Goal: Transaction & Acquisition: Download file/media

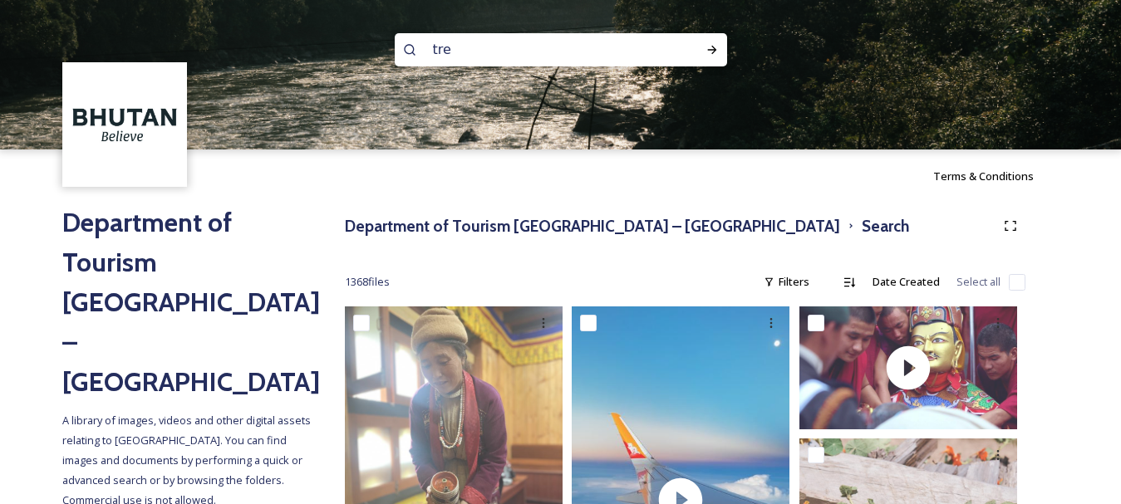
type input "trek"
click at [716, 54] on icon at bounding box center [711, 49] width 13 height 13
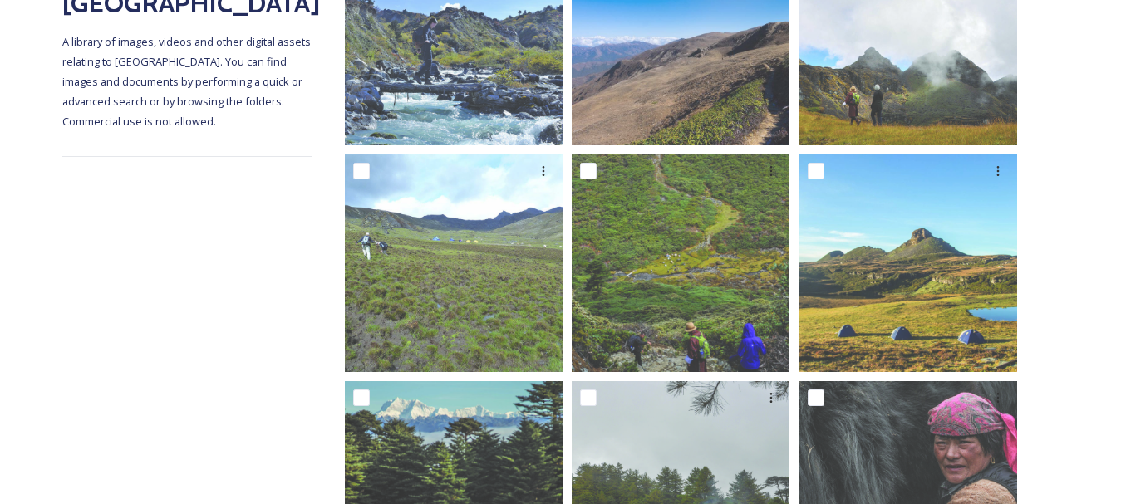
scroll to position [332, 0]
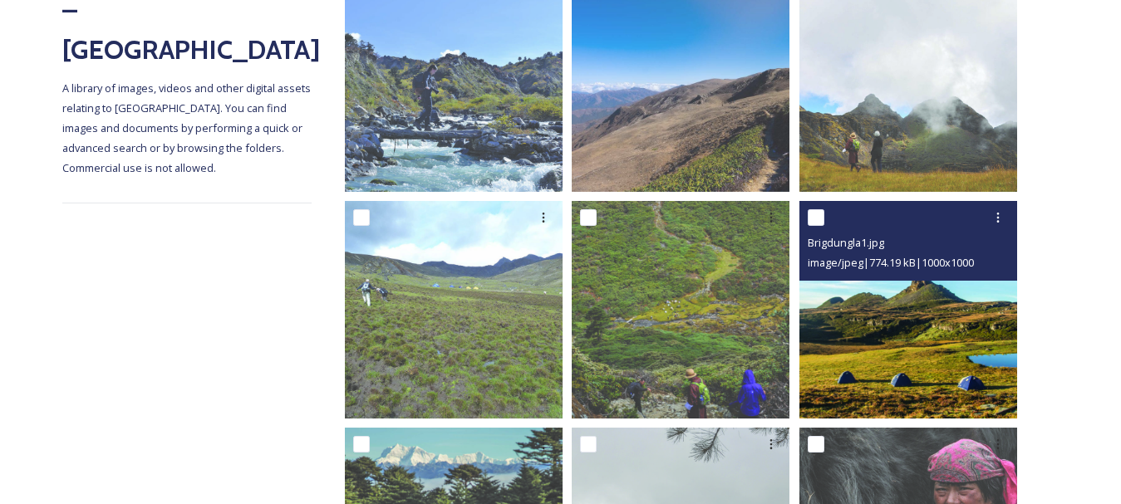
click at [892, 316] on img at bounding box center [908, 310] width 218 height 218
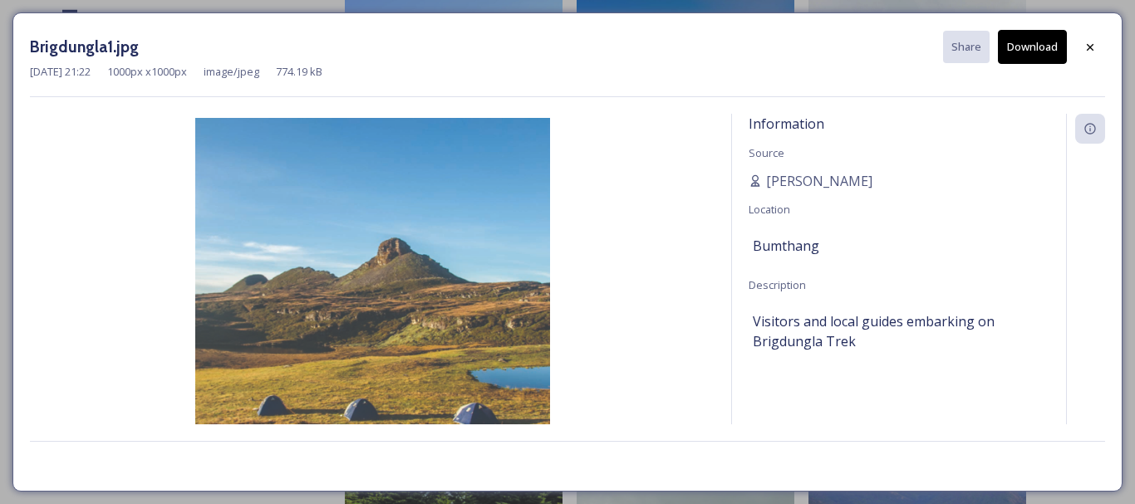
click at [1019, 45] on button "Download" at bounding box center [1032, 47] width 69 height 34
click at [1094, 47] on icon at bounding box center [1089, 47] width 13 height 13
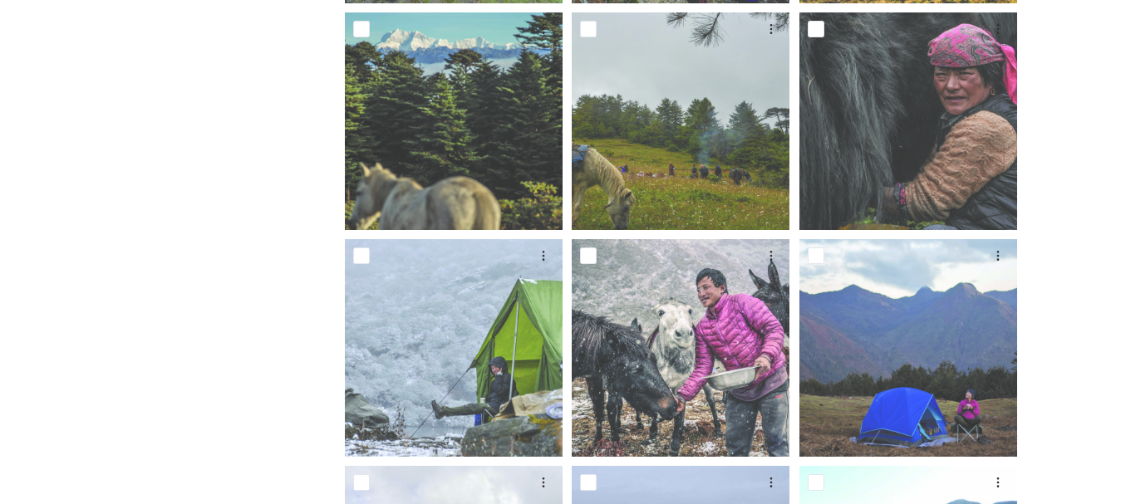
scroll to position [914, 0]
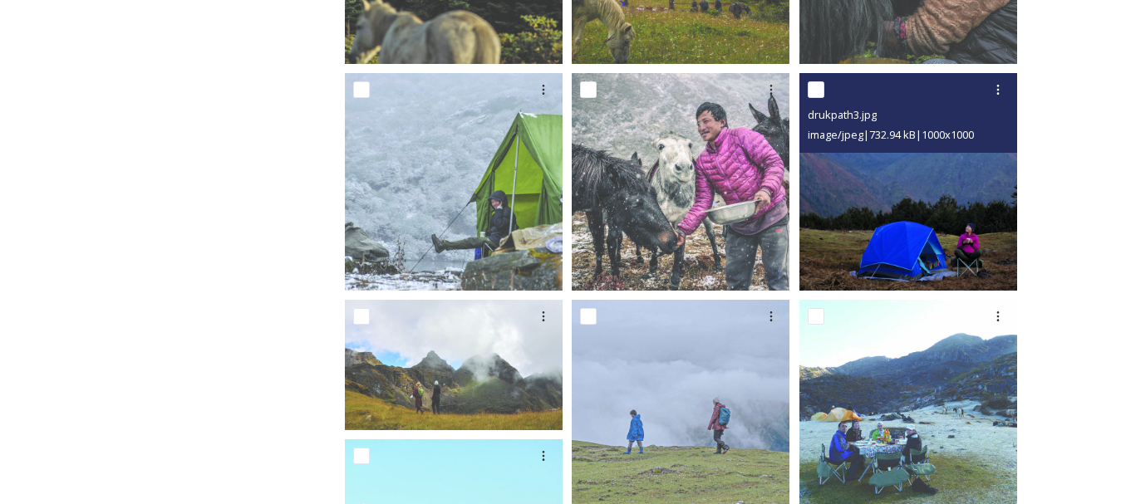
click at [899, 173] on img at bounding box center [908, 182] width 218 height 218
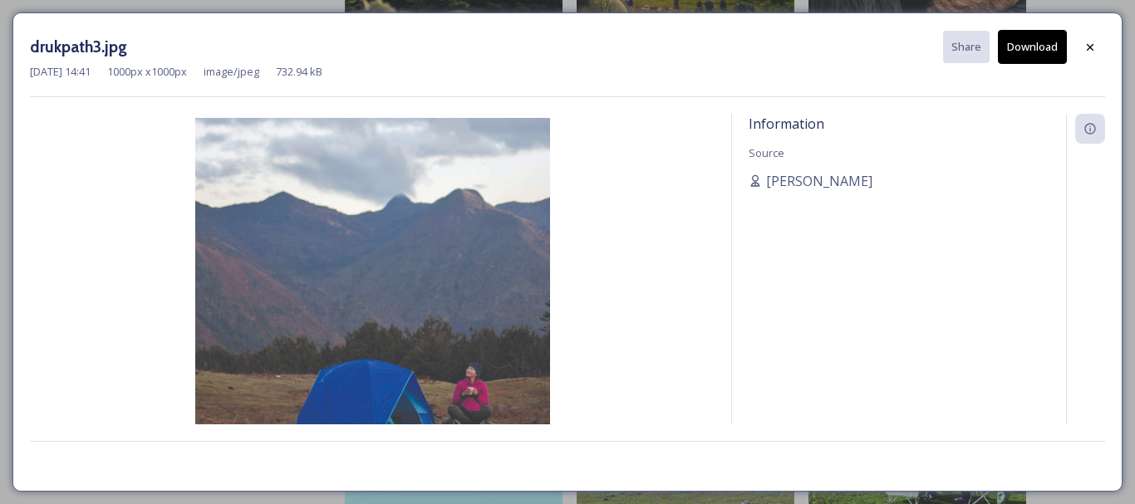
click at [1037, 52] on button "Download" at bounding box center [1032, 47] width 69 height 34
click at [1082, 44] on div at bounding box center [1090, 47] width 30 height 30
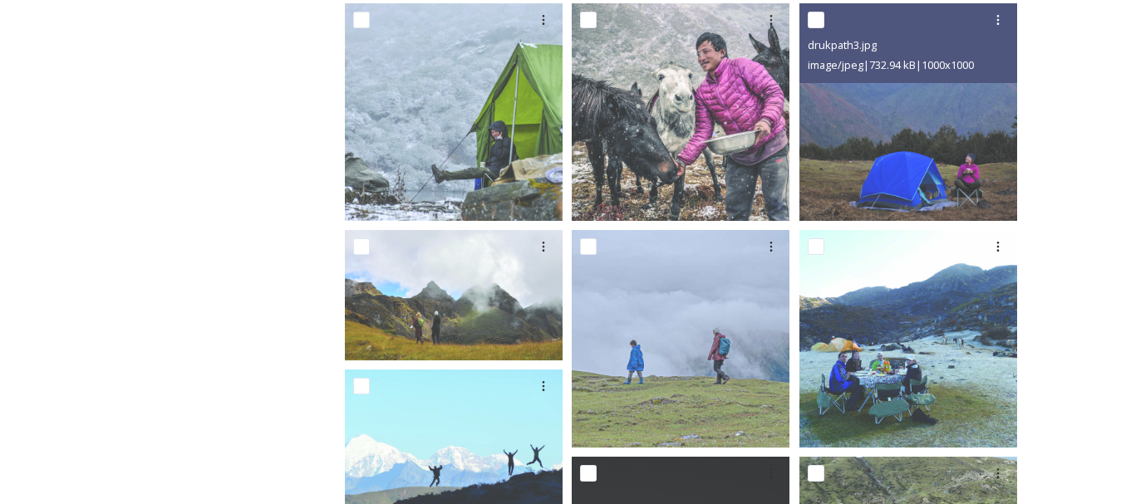
scroll to position [1163, 0]
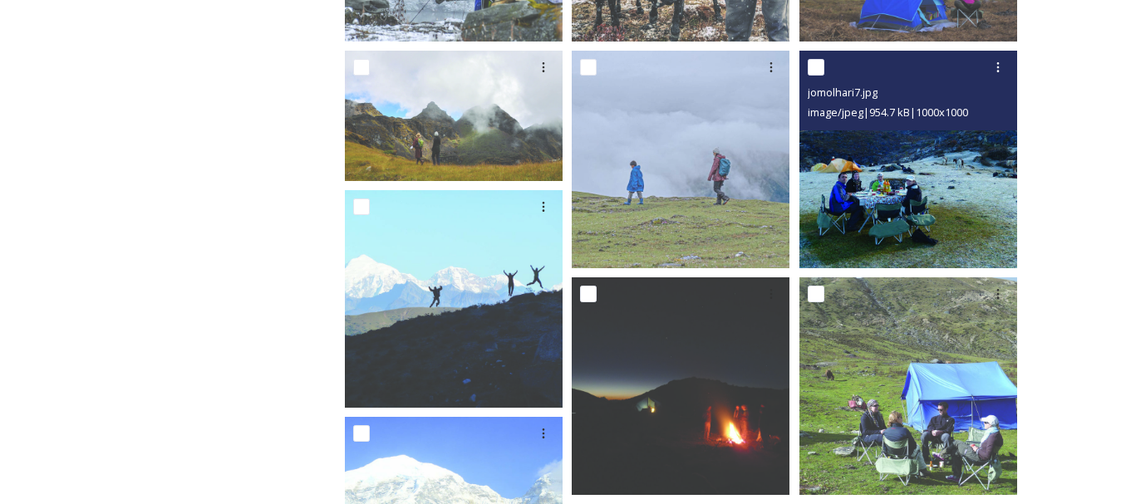
click at [938, 160] on img at bounding box center [908, 160] width 218 height 218
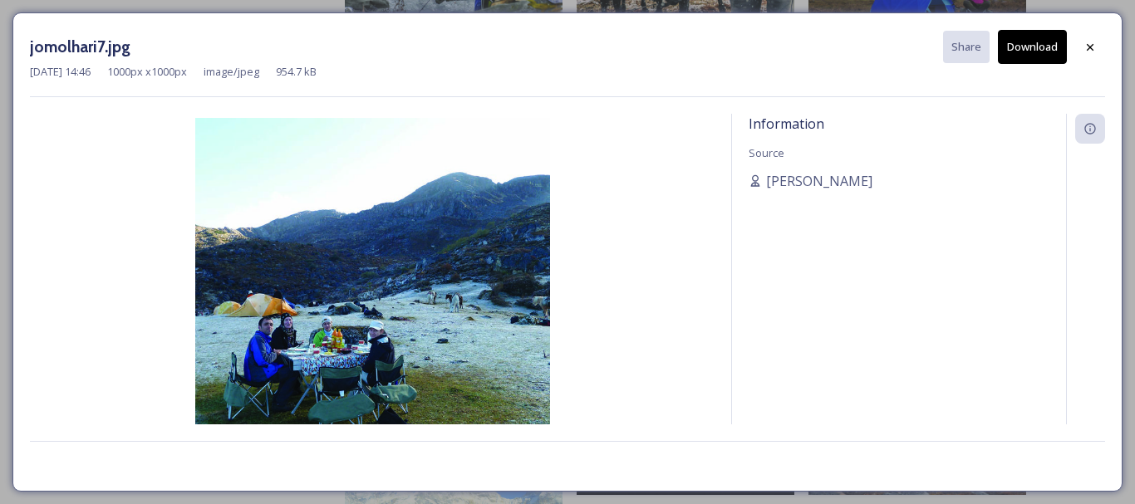
click at [1033, 51] on button "Download" at bounding box center [1032, 47] width 69 height 34
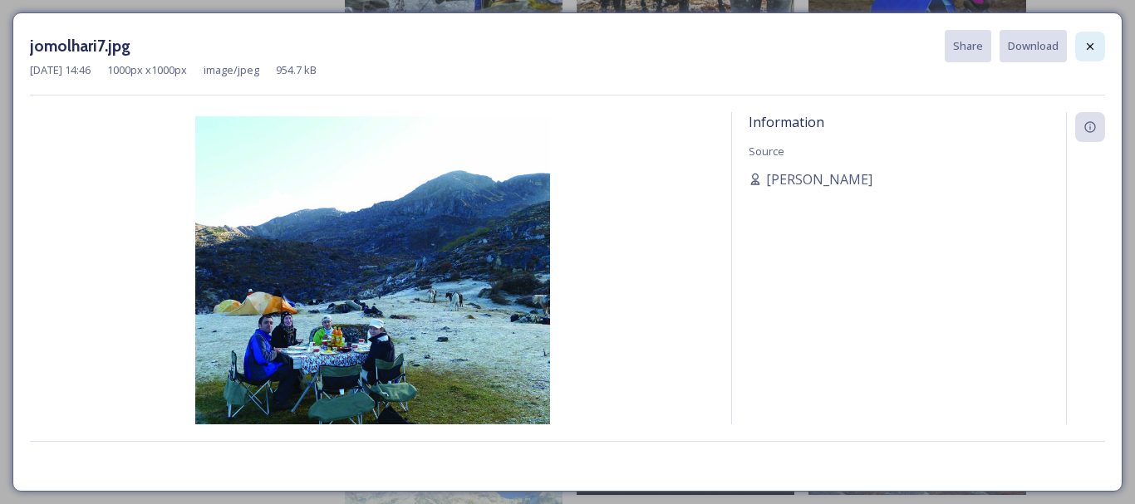
click at [1091, 47] on icon at bounding box center [1090, 45] width 7 height 7
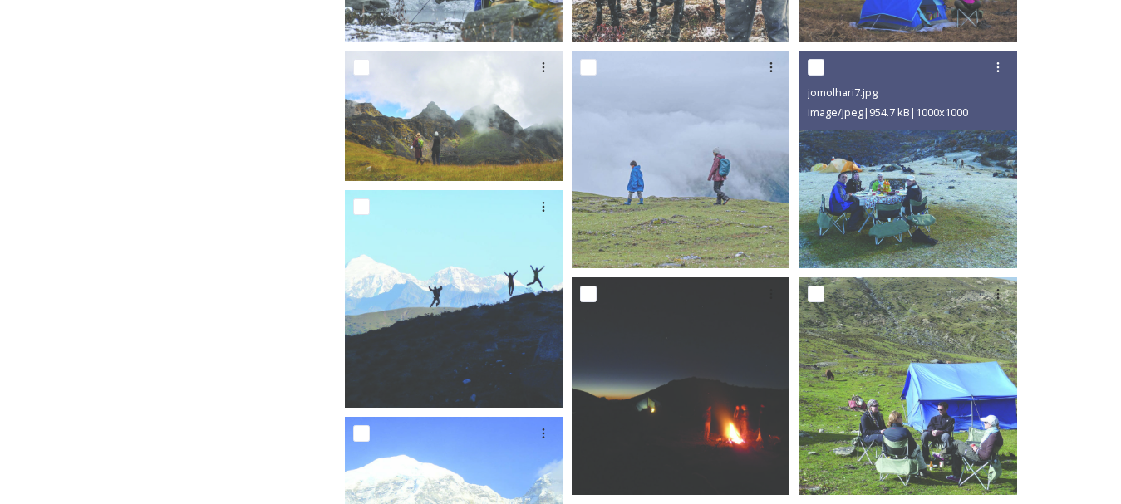
scroll to position [1329, 0]
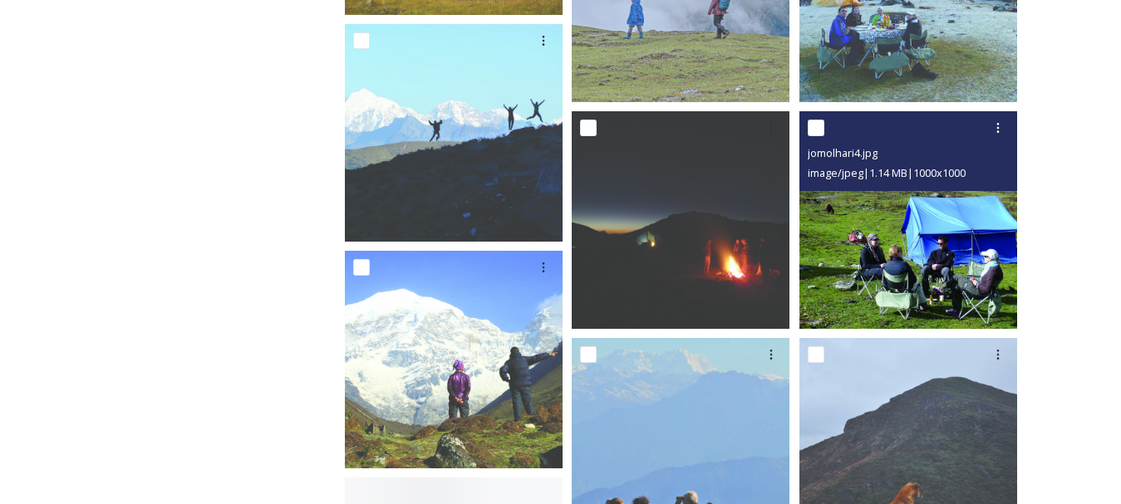
click at [876, 215] on img at bounding box center [908, 220] width 218 height 218
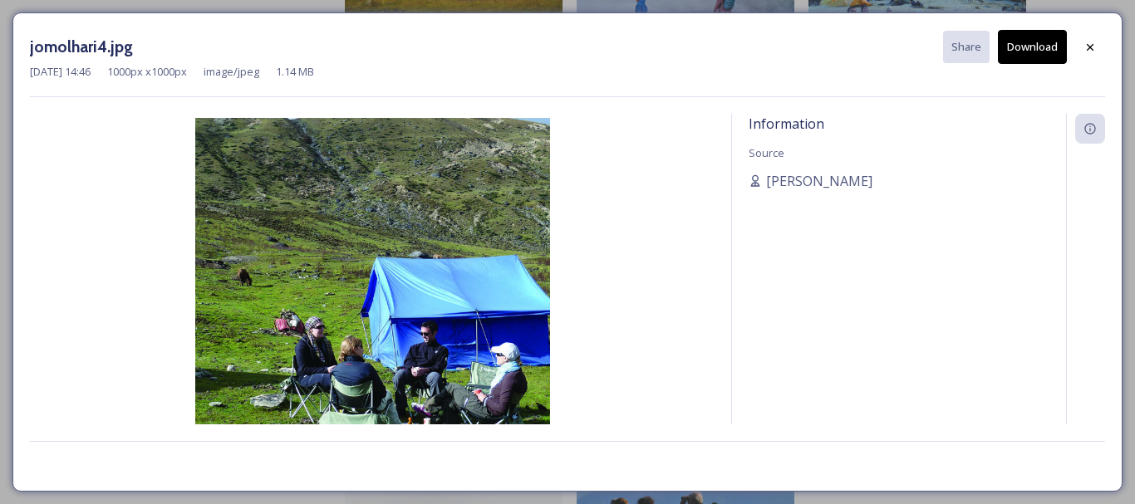
click at [1027, 48] on button "Download" at bounding box center [1032, 47] width 69 height 34
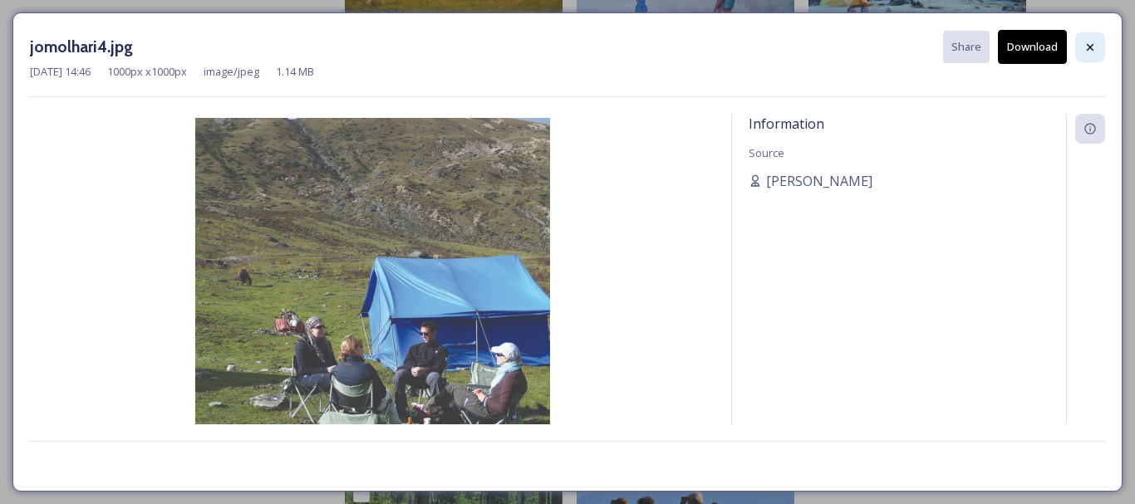
click at [1087, 50] on icon at bounding box center [1090, 46] width 7 height 7
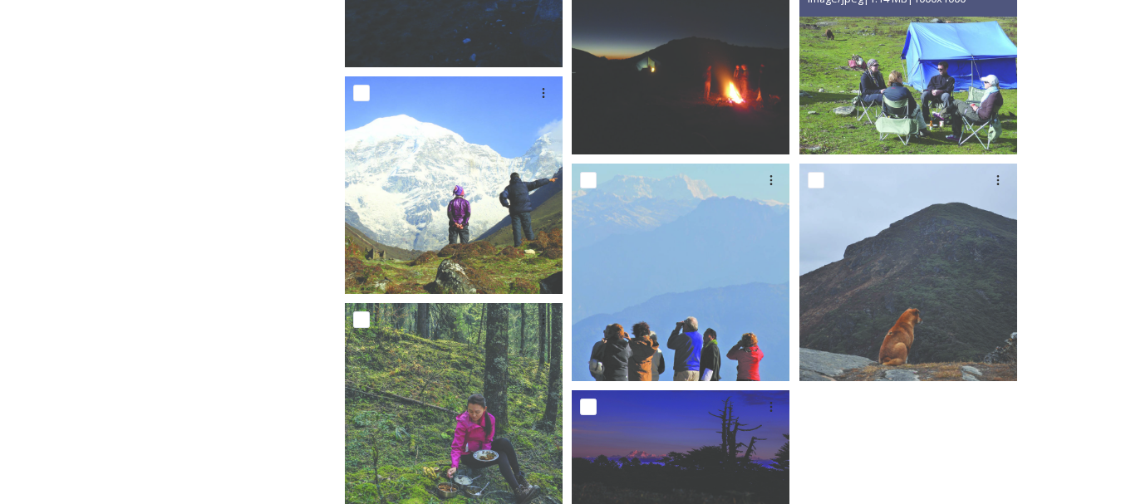
scroll to position [1557, 0]
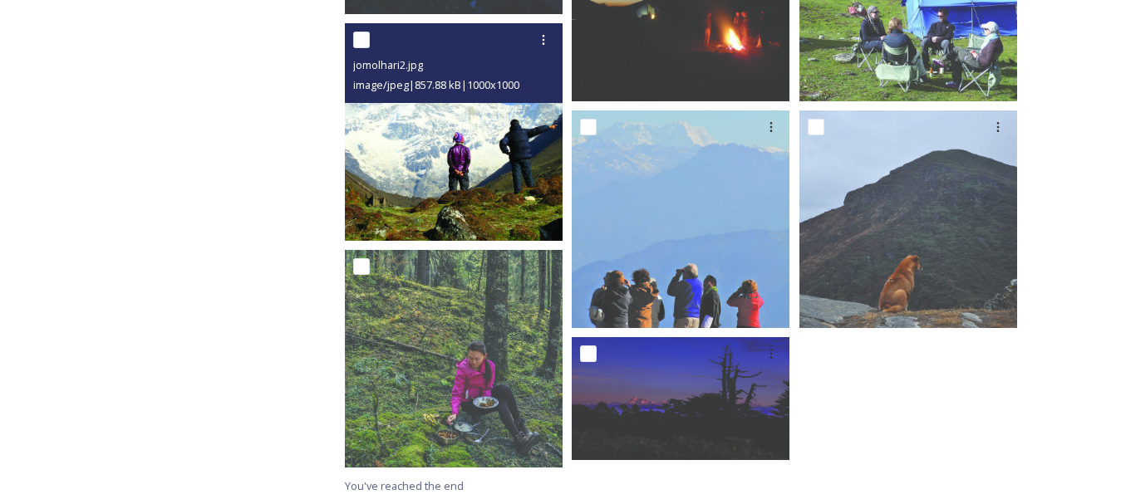
click at [413, 165] on img at bounding box center [454, 132] width 218 height 218
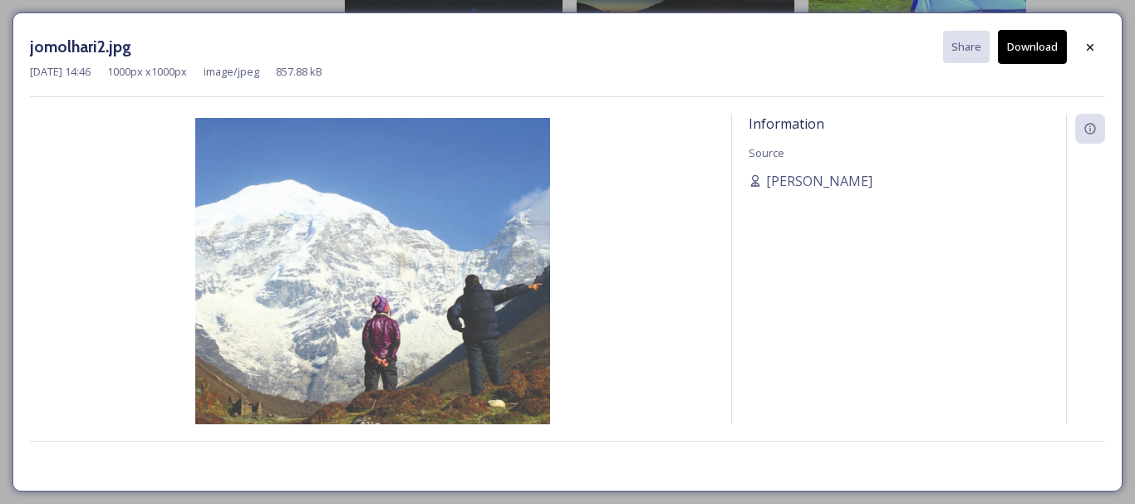
click at [1024, 42] on button "Download" at bounding box center [1032, 47] width 69 height 34
click at [1089, 48] on icon at bounding box center [1090, 46] width 7 height 7
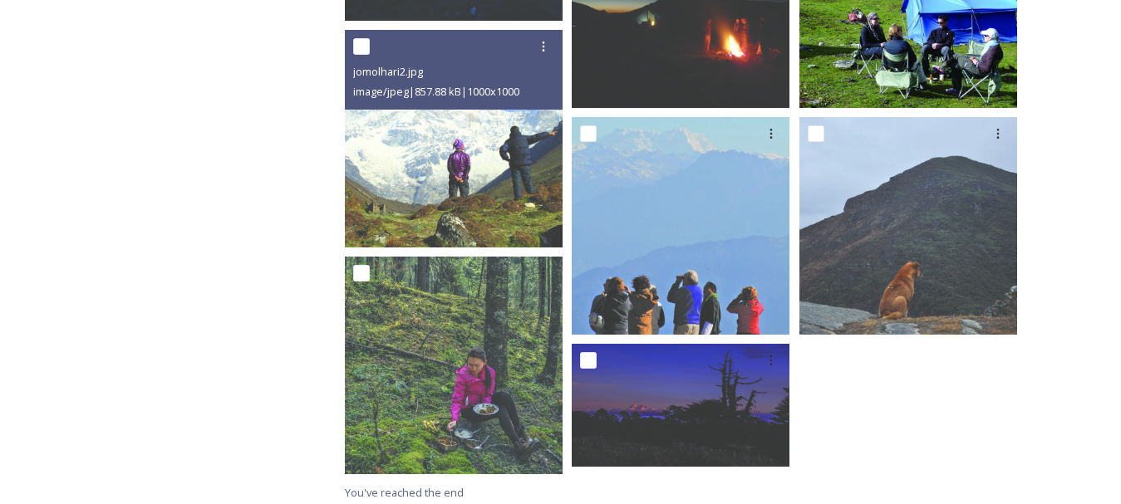
scroll to position [1557, 0]
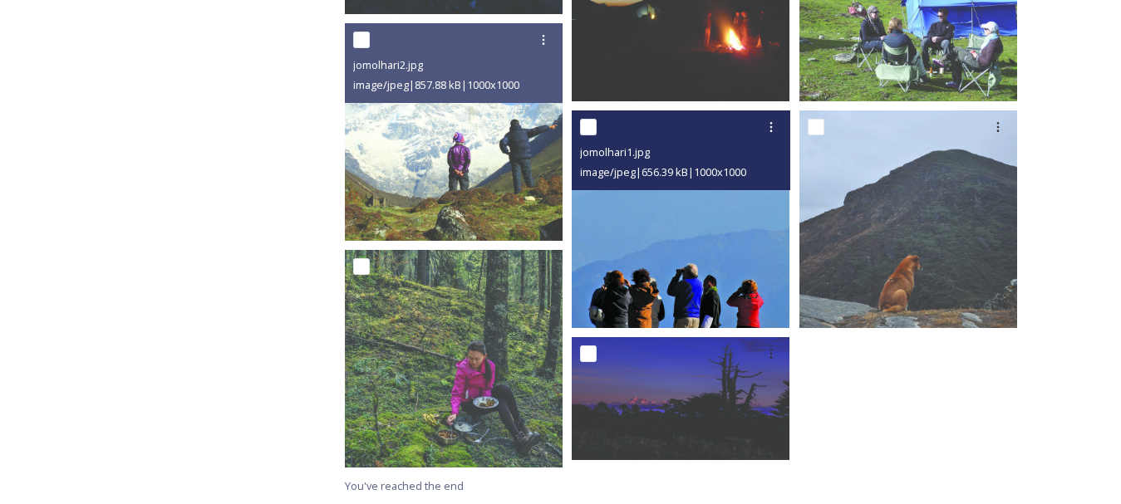
click at [688, 236] on img at bounding box center [681, 219] width 218 height 218
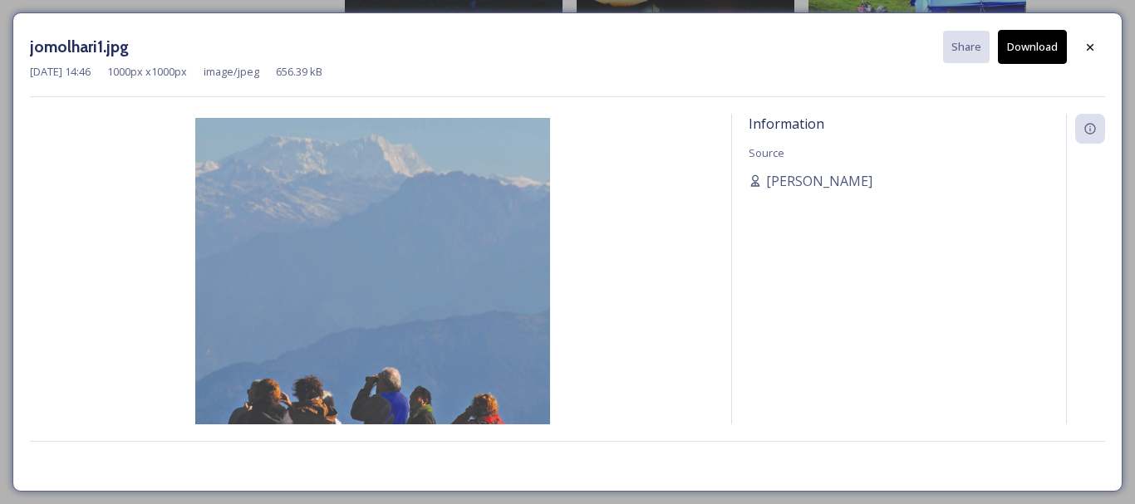
click at [1023, 51] on button "Download" at bounding box center [1032, 47] width 69 height 34
click at [1097, 54] on div at bounding box center [1090, 47] width 30 height 30
